Goal: Use online tool/utility

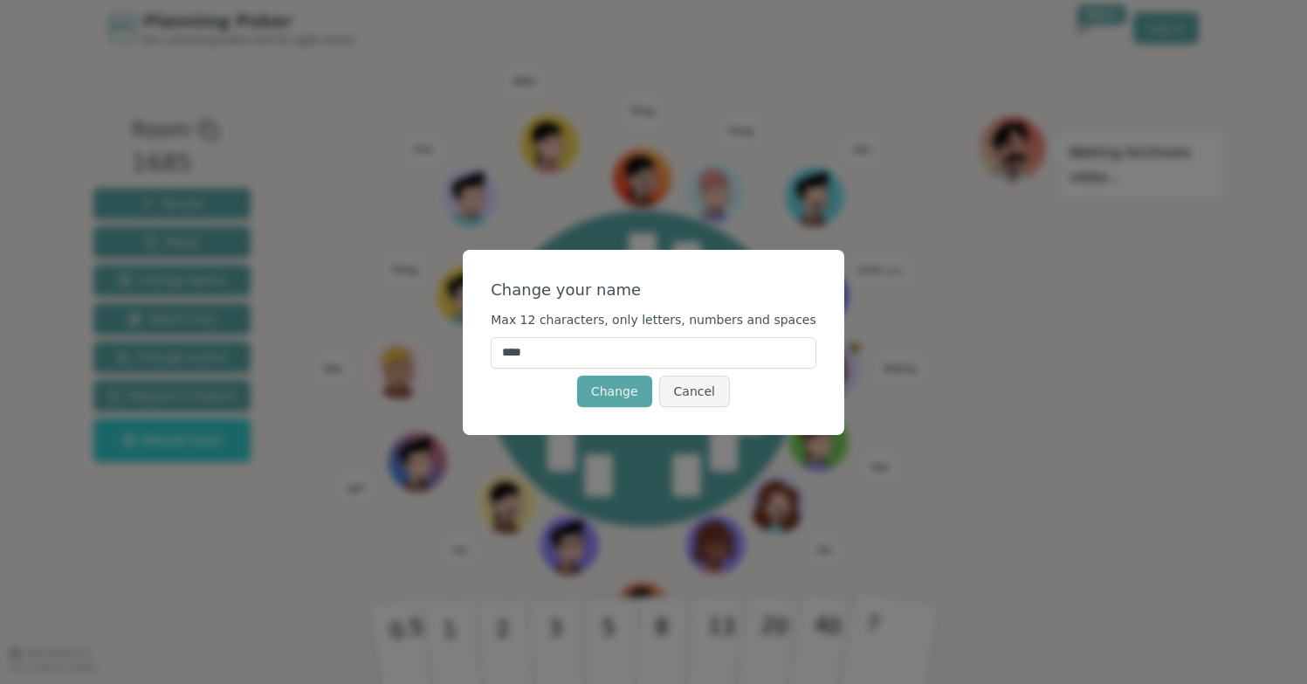
click at [636, 361] on input "****" at bounding box center [654, 352] width 326 height 31
click at [634, 362] on input "****" at bounding box center [654, 352] width 326 height 31
type input "*"
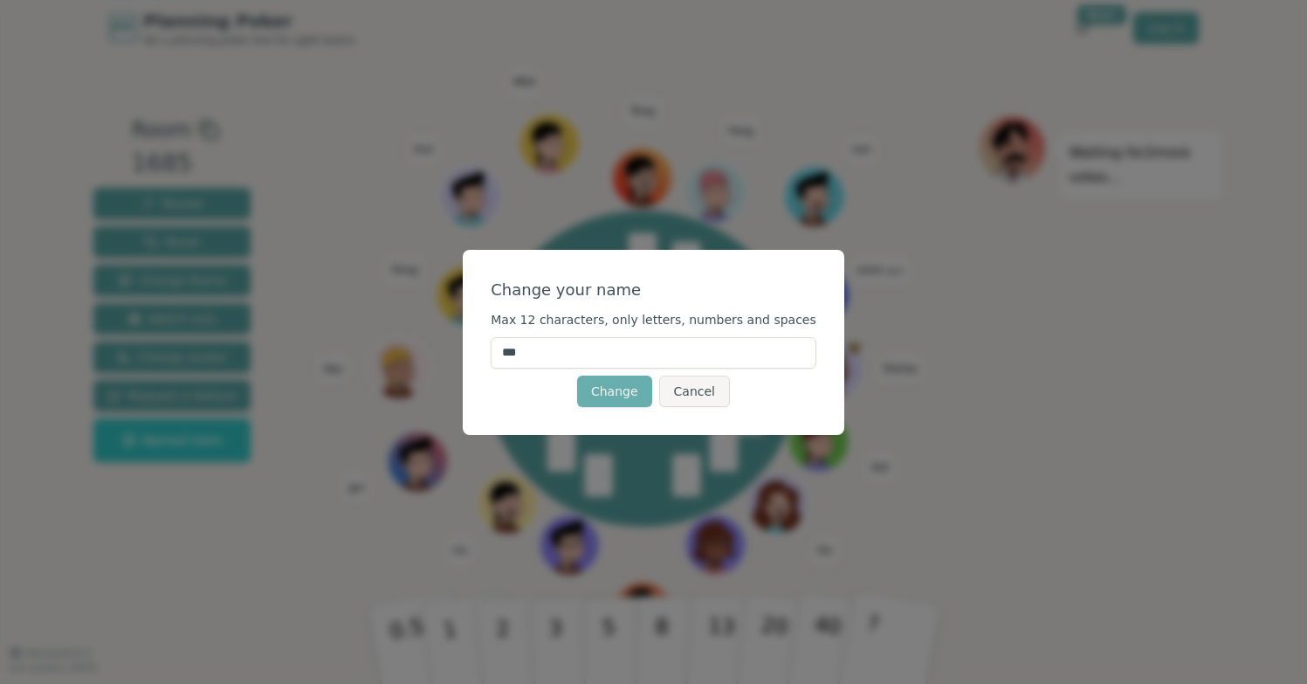
type input "***"
click at [620, 397] on button "Change" at bounding box center [614, 390] width 75 height 31
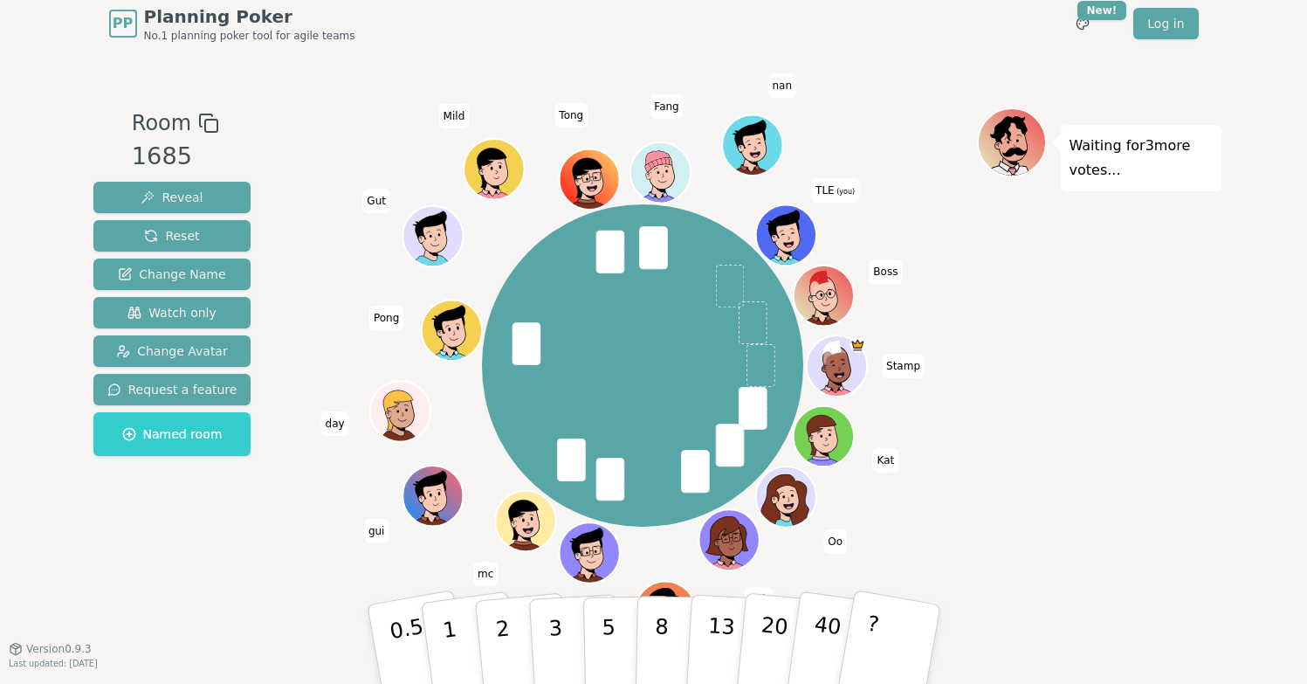
scroll to position [1, 0]
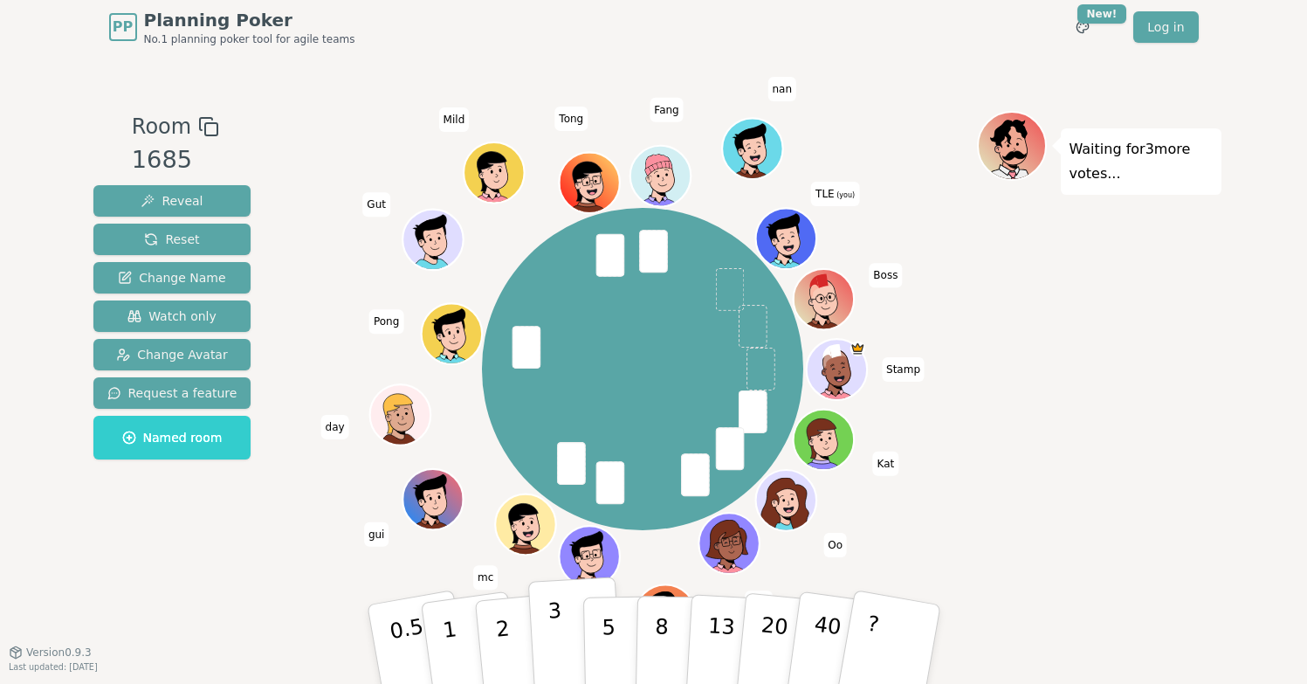
click at [561, 647] on p "3" at bounding box center [556, 645] width 19 height 95
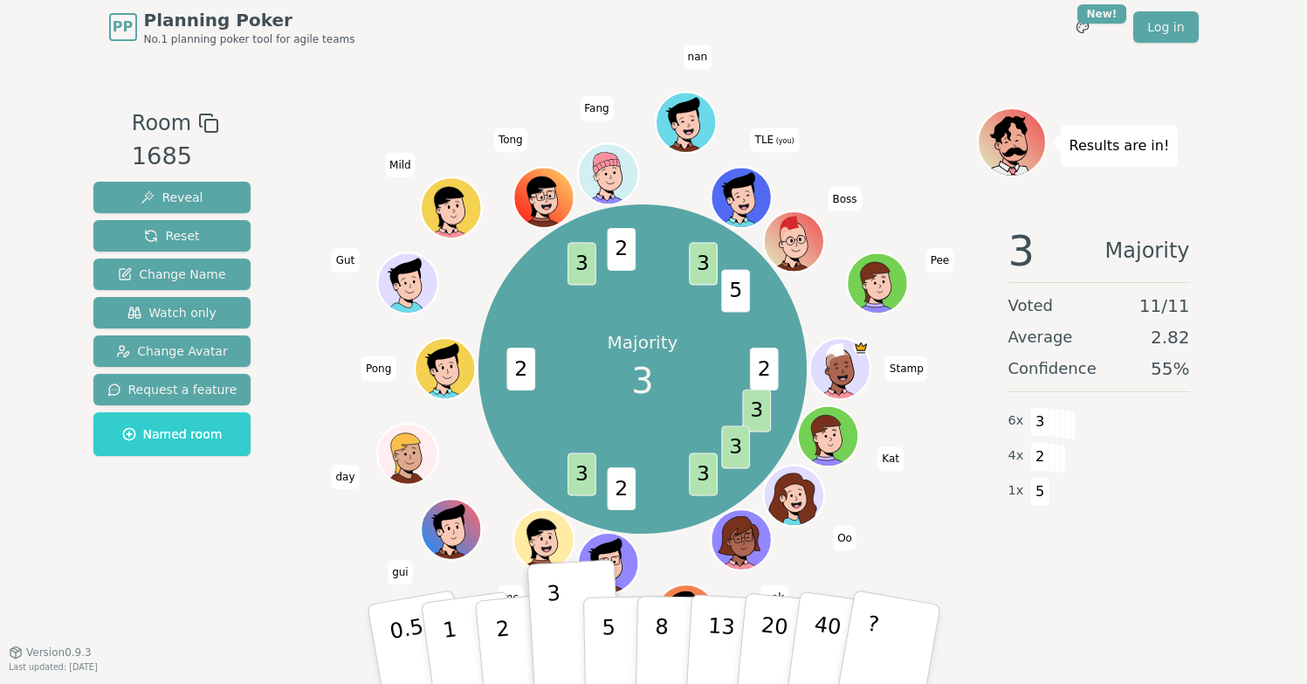
click at [210, 613] on div "Room 1685 Reveal Reset Change Name Watch only Change Avatar Request a feature N…" at bounding box center [653, 353] width 1135 height 596
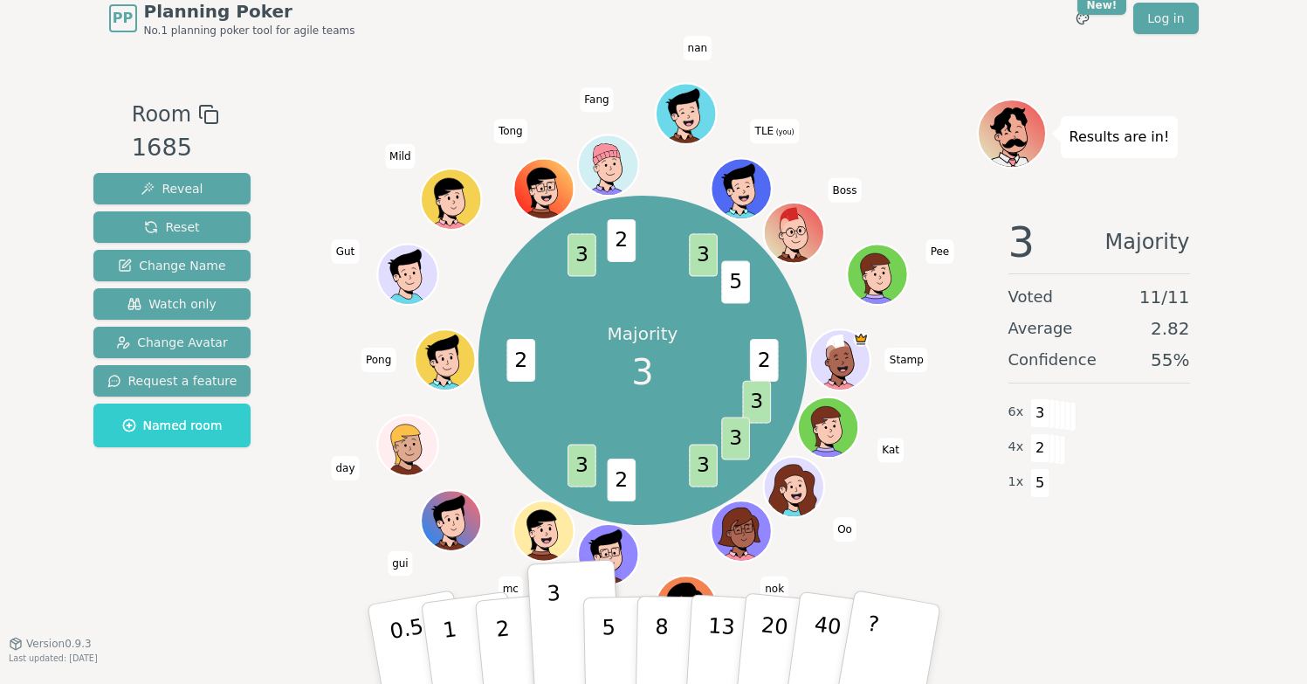
scroll to position [10, 0]
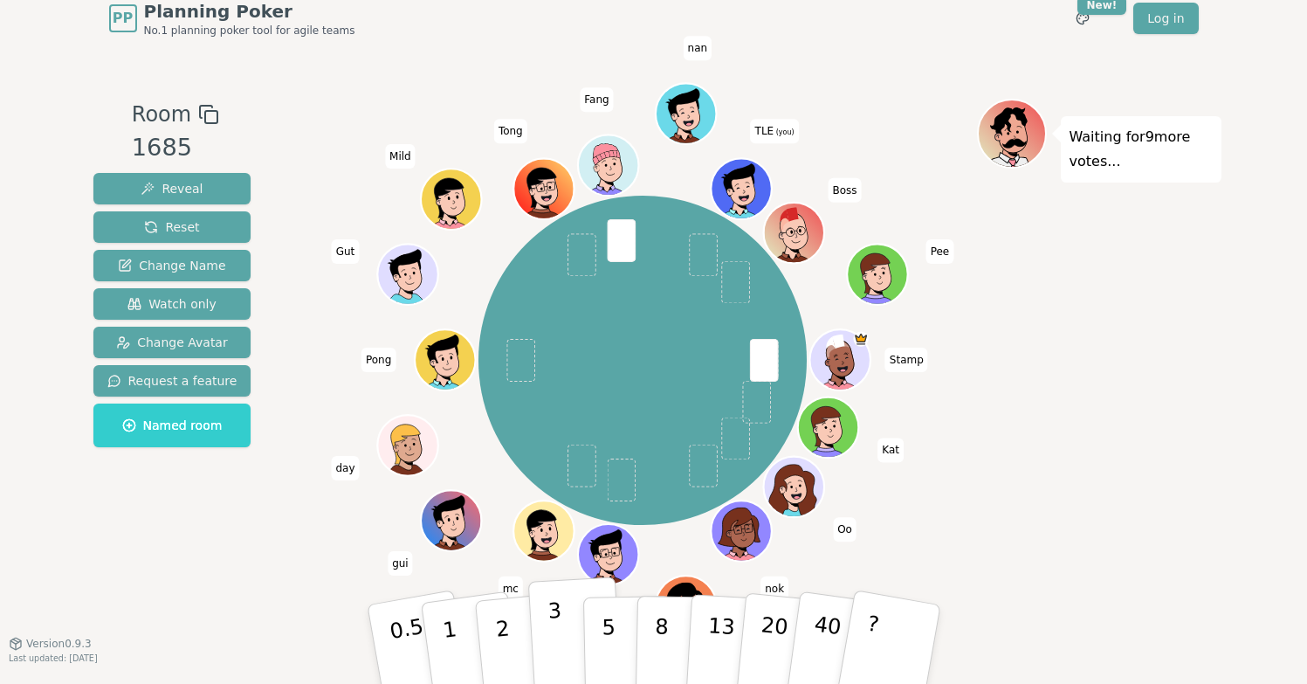
click at [553, 637] on p "3" at bounding box center [556, 645] width 19 height 95
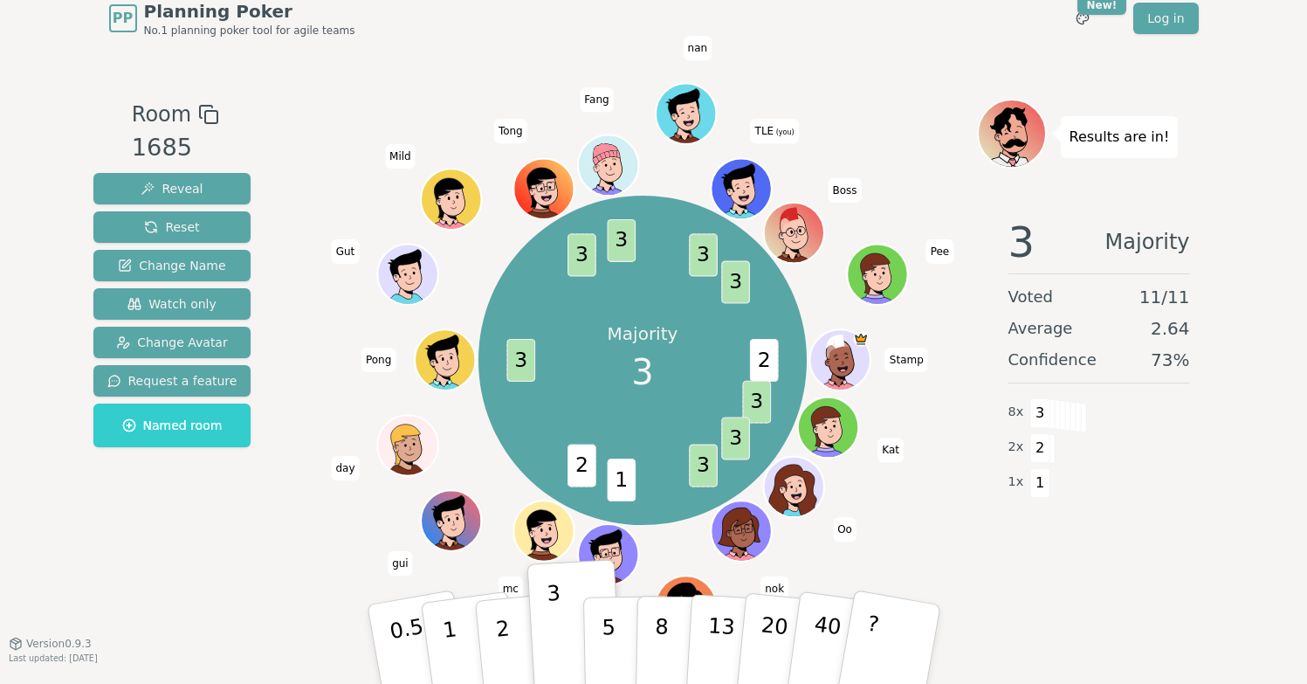
click at [953, 546] on div "Majority 3 2 3 3 3 1 2 3 3 3 3 3 Stamp Kat Oo nok [PERSON_NAME] mc gui day Pong…" at bounding box center [643, 359] width 668 height 459
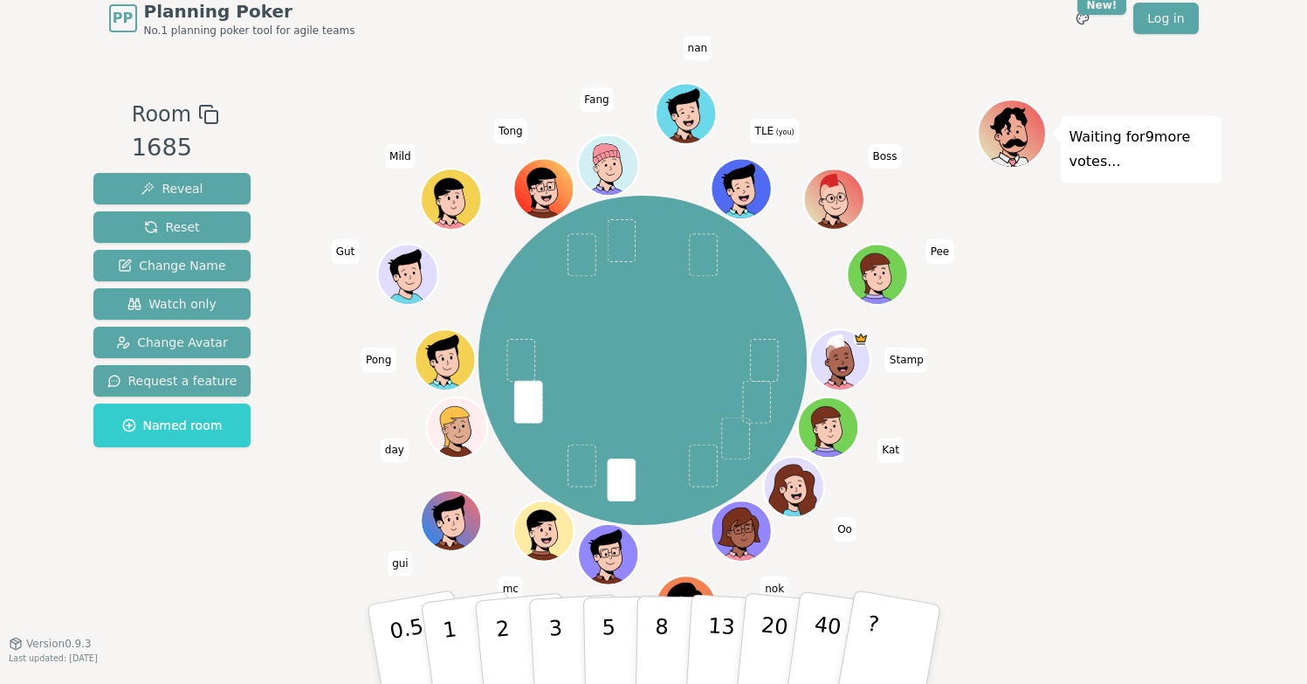
drag, startPoint x: 342, startPoint y: 141, endPoint x: 351, endPoint y: 149, distance: 12.3
click at [342, 143] on div "Stamp Kat Oo nok [PERSON_NAME] mc gui day Pong Gut Mild [PERSON_NAME] [PERSON_N…" at bounding box center [643, 359] width 668 height 459
click at [601, 636] on p "5" at bounding box center [608, 644] width 15 height 94
click at [556, 628] on p "3" at bounding box center [556, 645] width 19 height 95
click at [1084, 472] on div "Waiting for 8 more votes..." at bounding box center [1099, 344] width 245 height 491
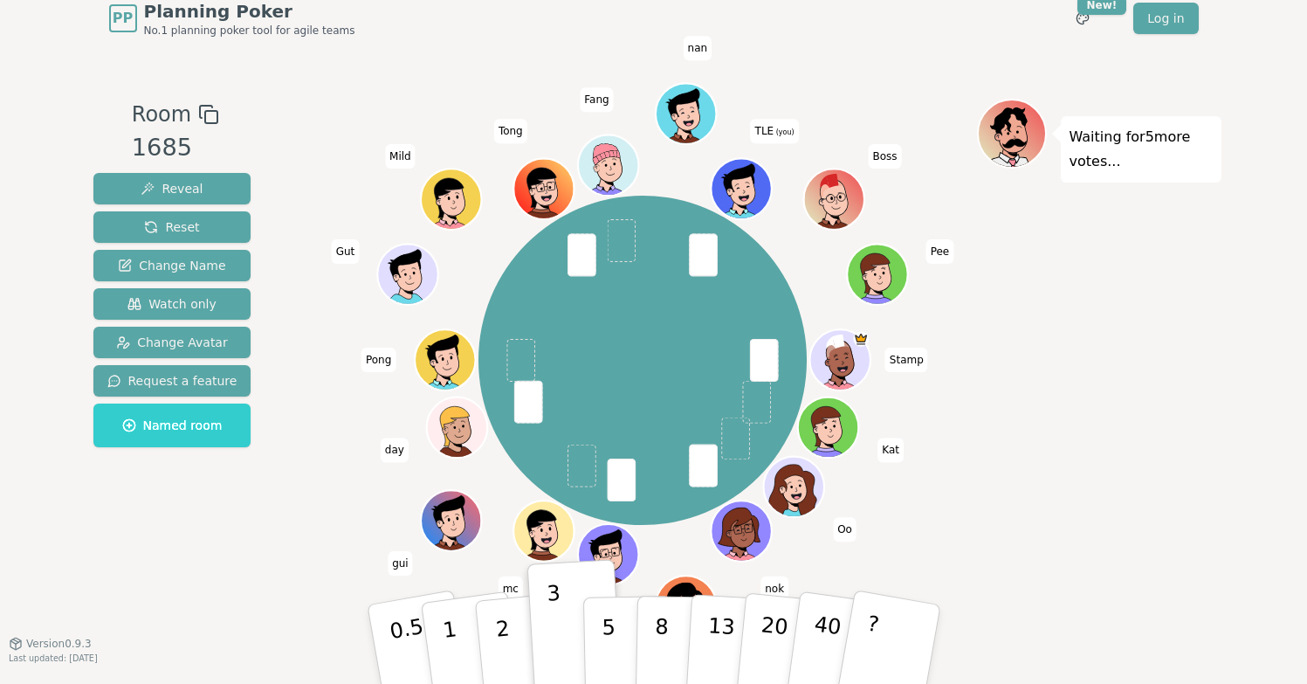
click at [1048, 421] on div "Waiting for 5 more votes..." at bounding box center [1099, 344] width 245 height 491
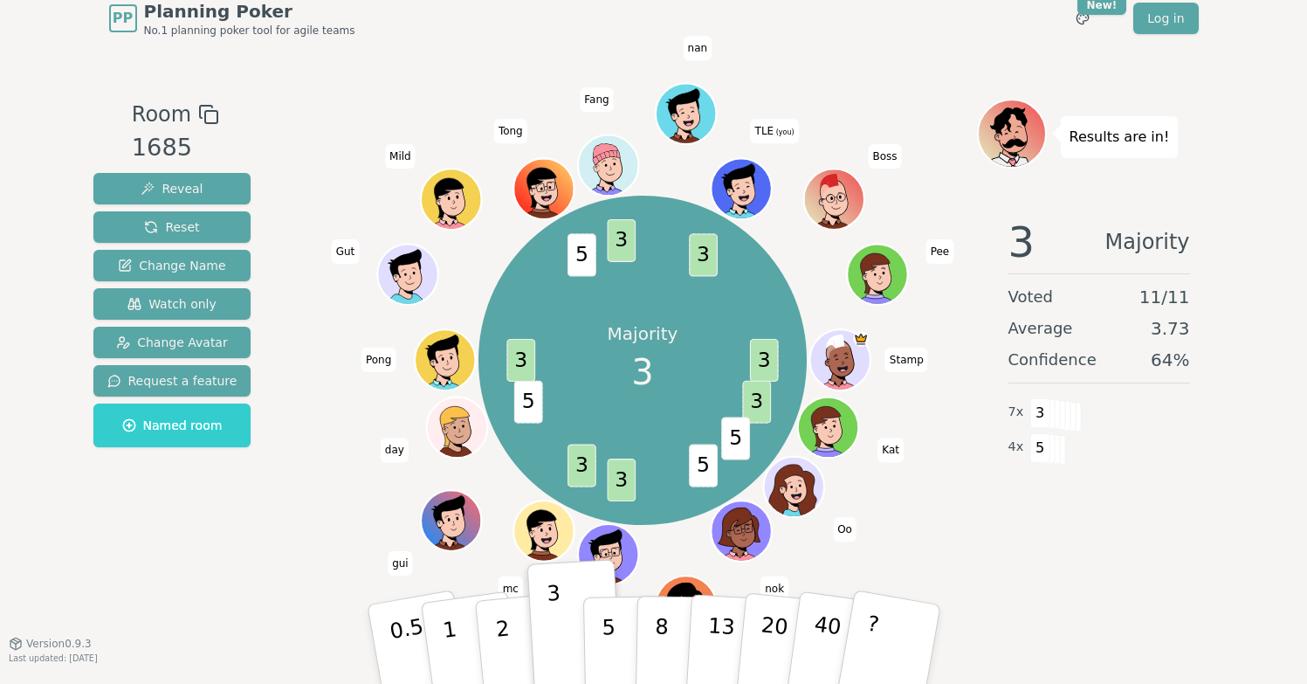
click at [996, 523] on div "3 Majority Voted 11 / 11 Average 3.73 Confidence 64 % 7 x 3 4 x 5" at bounding box center [1099, 377] width 245 height 349
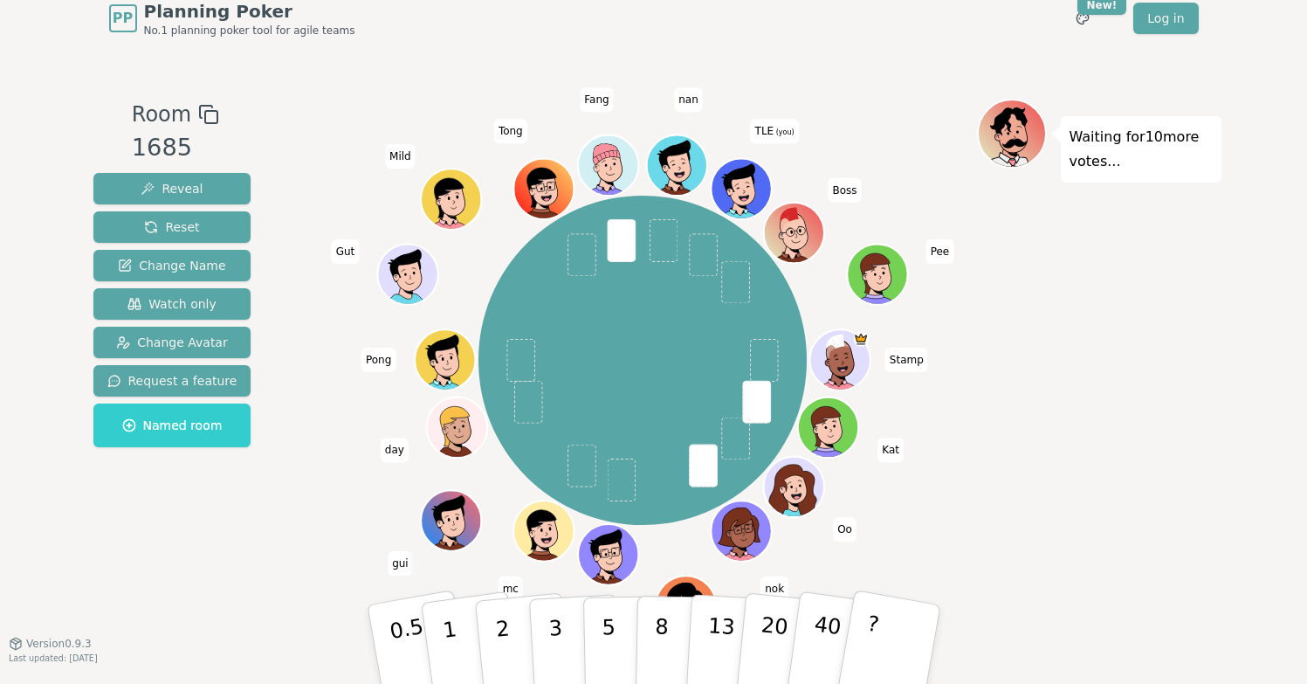
click at [334, 532] on div "Stamp Kat Oo nok [PERSON_NAME] mc gui day Pong Gut Mild [PERSON_NAME] [PERSON_N…" at bounding box center [643, 359] width 668 height 459
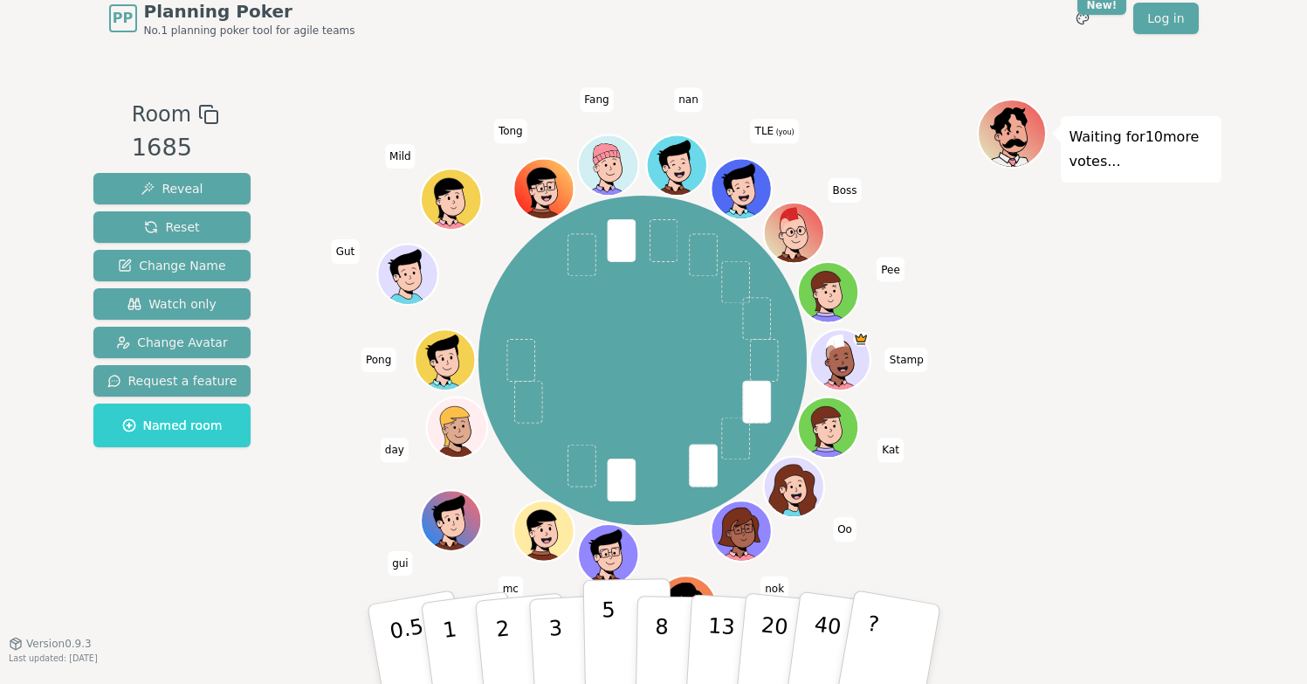
click at [603, 632] on p "5" at bounding box center [608, 644] width 15 height 94
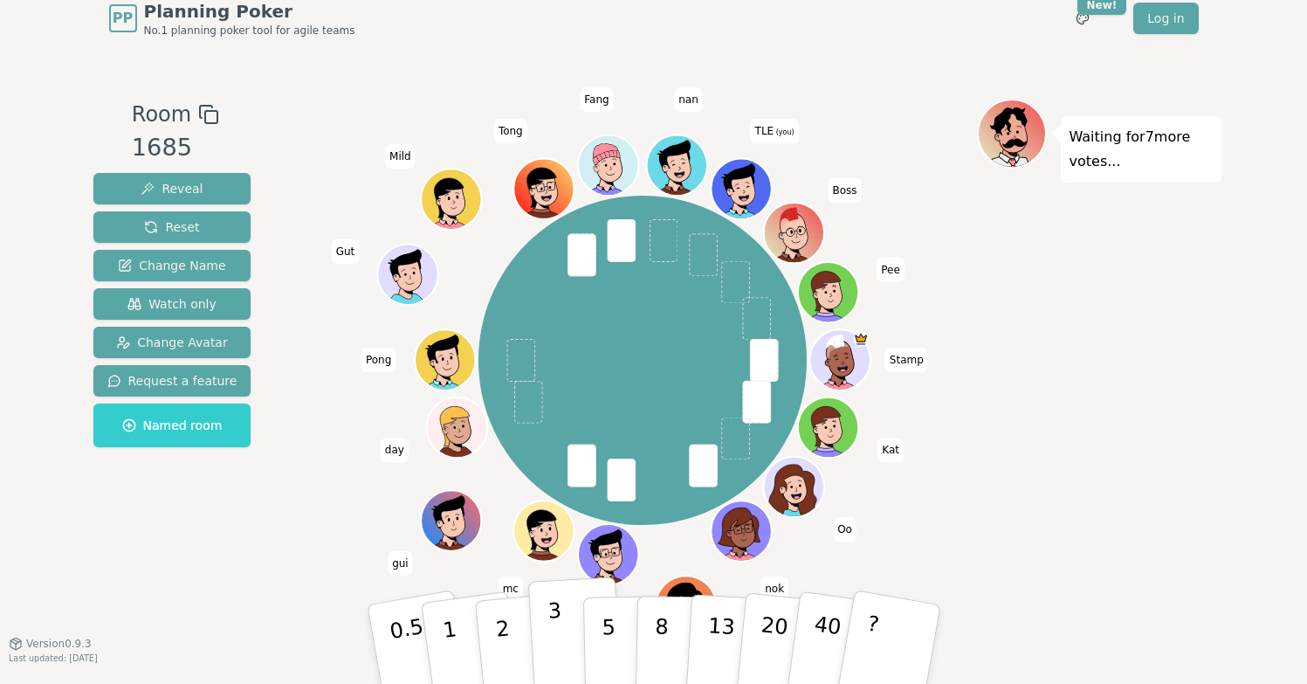
click at [552, 637] on p "3" at bounding box center [556, 645] width 19 height 95
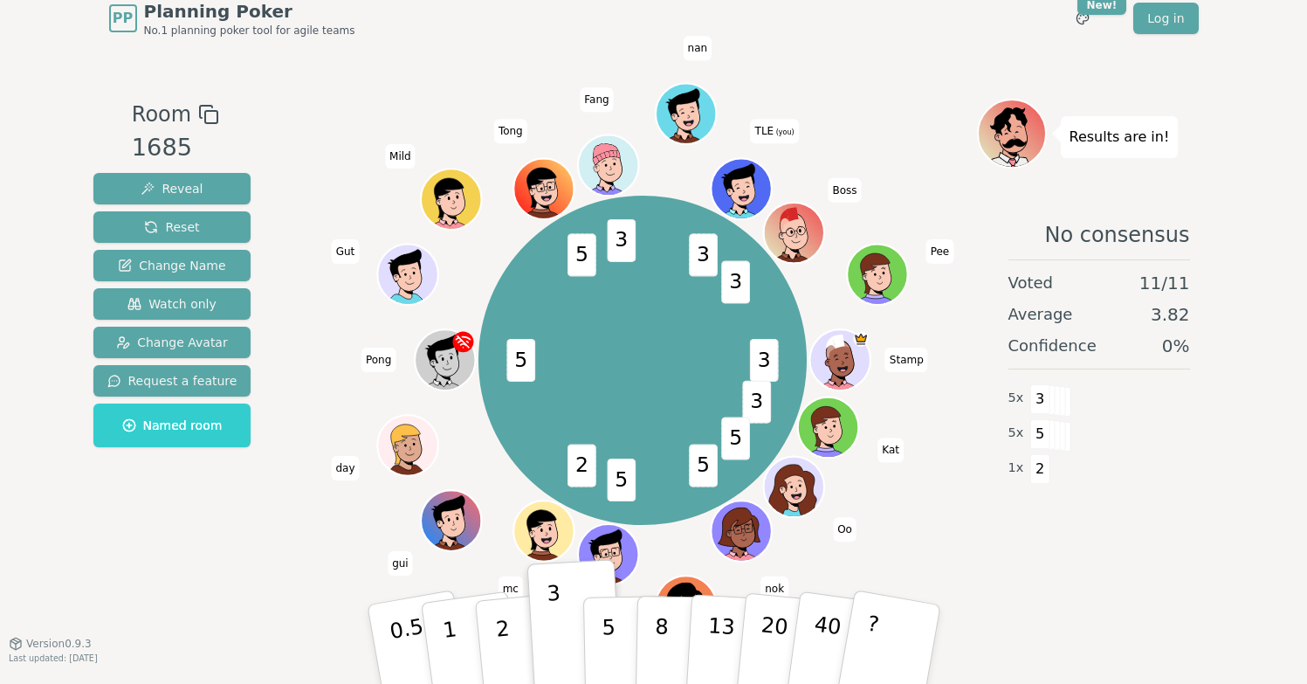
click at [1108, 603] on div "Room 1685 Reveal Reset Change Name Watch only Change Avatar Request a feature N…" at bounding box center [653, 344] width 1135 height 596
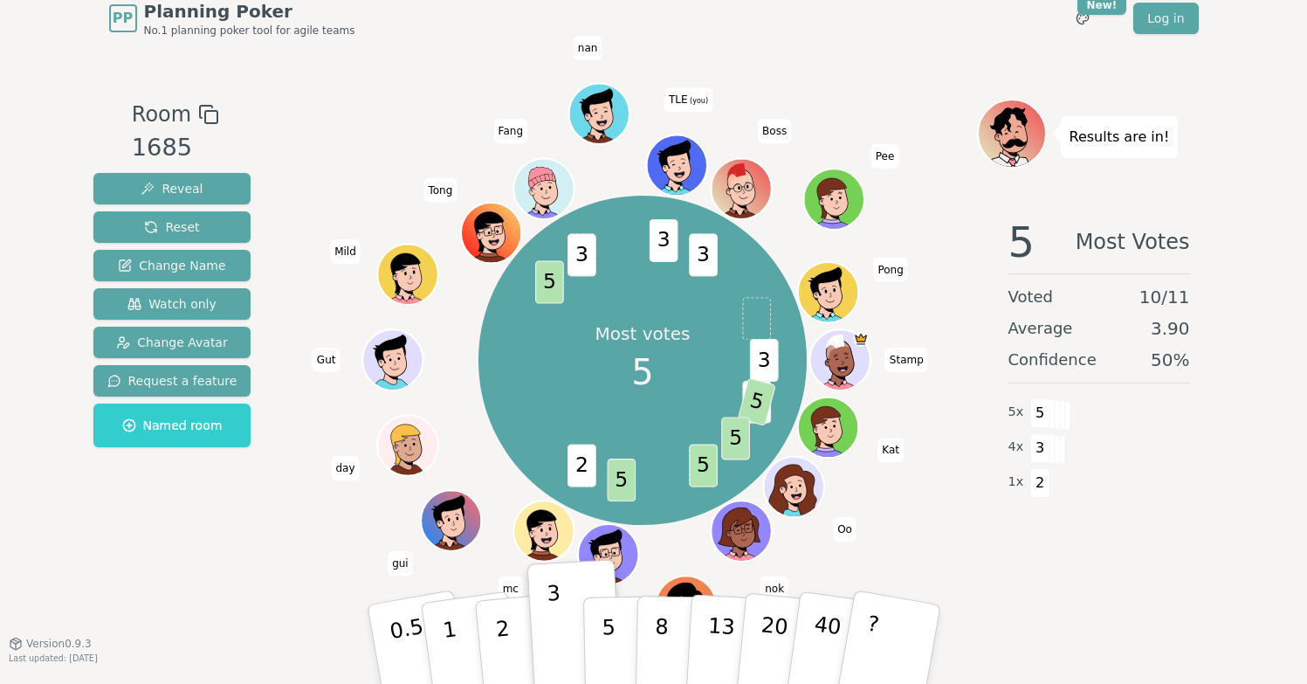
click at [1059, 594] on div "Room 1685 Reveal Reset Change Name Watch only Change Avatar Request a feature N…" at bounding box center [653, 344] width 1135 height 596
click at [1263, 602] on div "PP Planning Poker No.1 planning poker tool for agile teams Toggle theme New! Lo…" at bounding box center [653, 332] width 1307 height 684
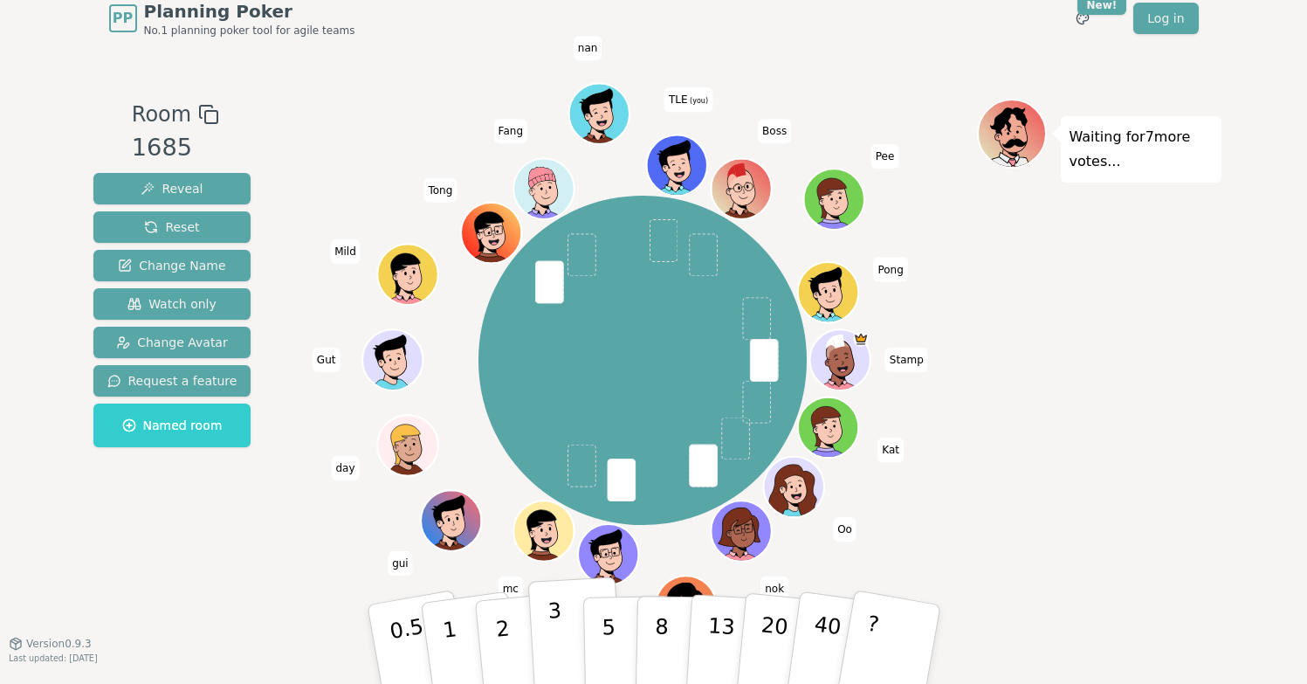
click at [555, 637] on p "3" at bounding box center [556, 645] width 19 height 95
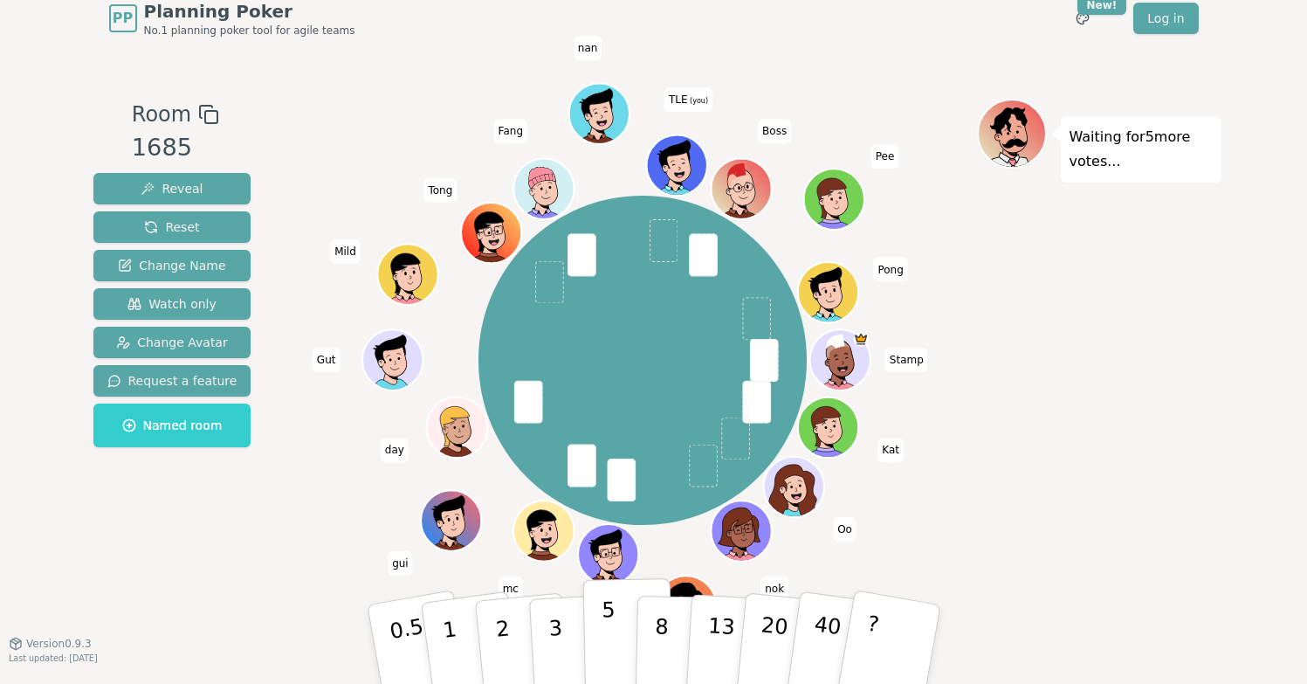
click at [605, 647] on p "5" at bounding box center [608, 644] width 15 height 94
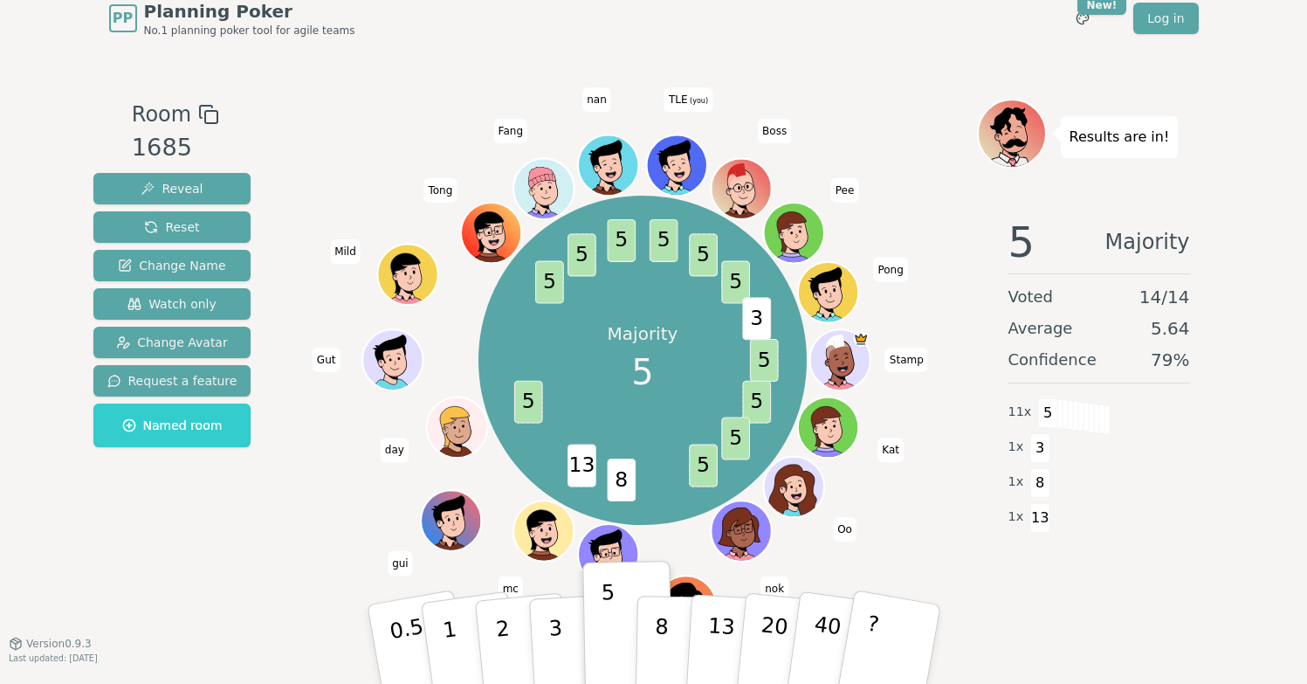
click at [413, 149] on div "Majority 5 5 5 5 5 8 13 5 5 5 5 5 5 5 3 Stamp Kat Oo nok [PERSON_NAME] mc gui d…" at bounding box center [643, 359] width 668 height 459
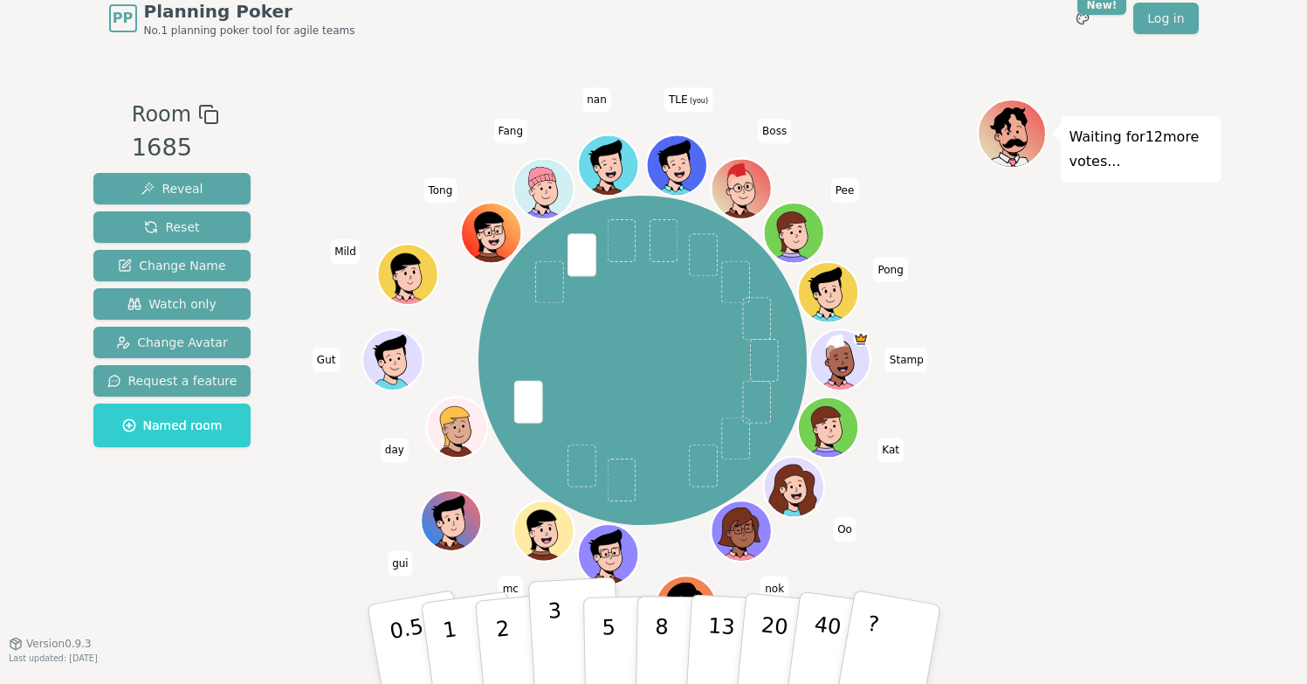
click at [549, 644] on p "3" at bounding box center [556, 645] width 19 height 95
